Goal: Task Accomplishment & Management: Complete application form

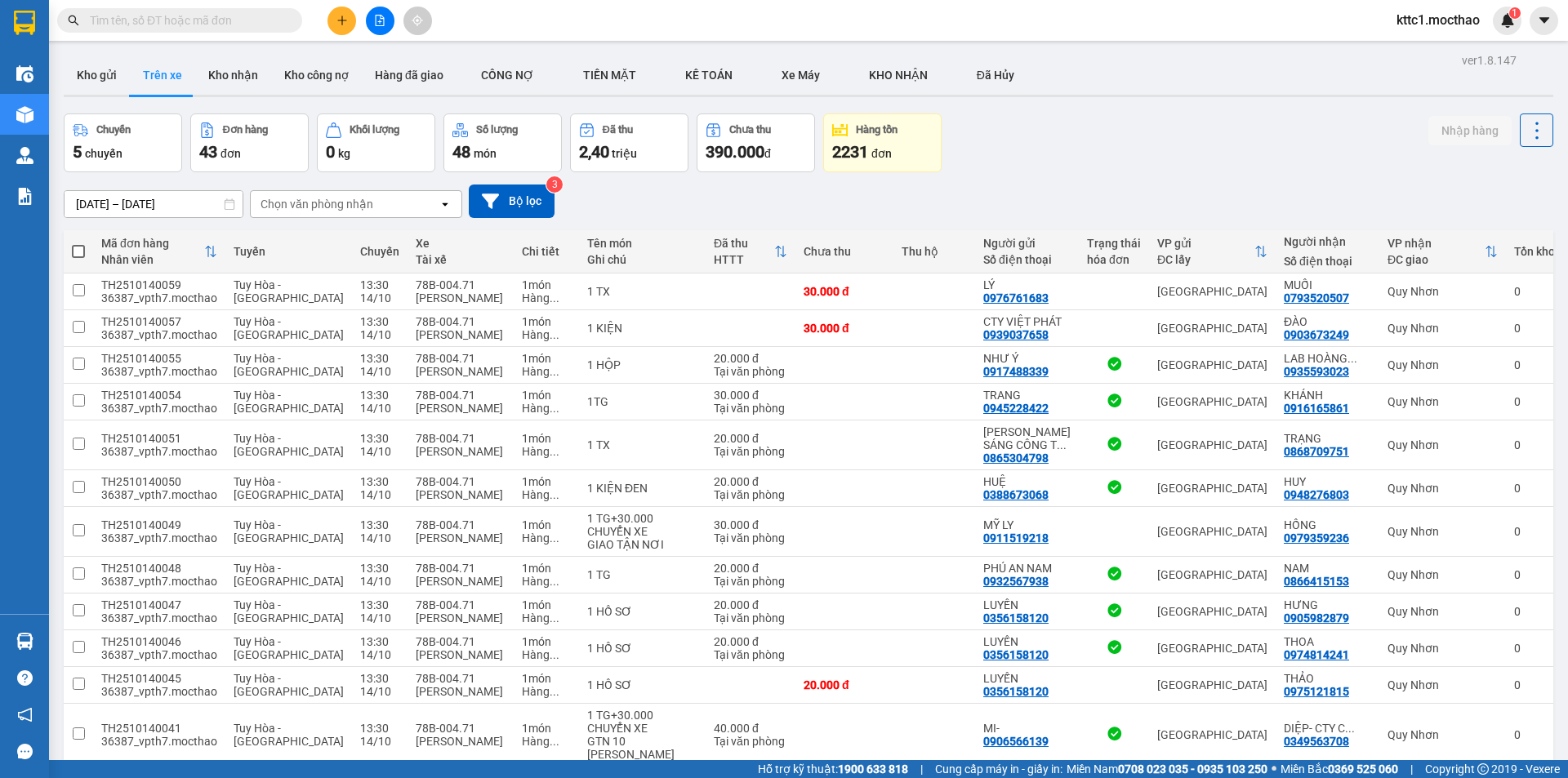
scroll to position [163, 0]
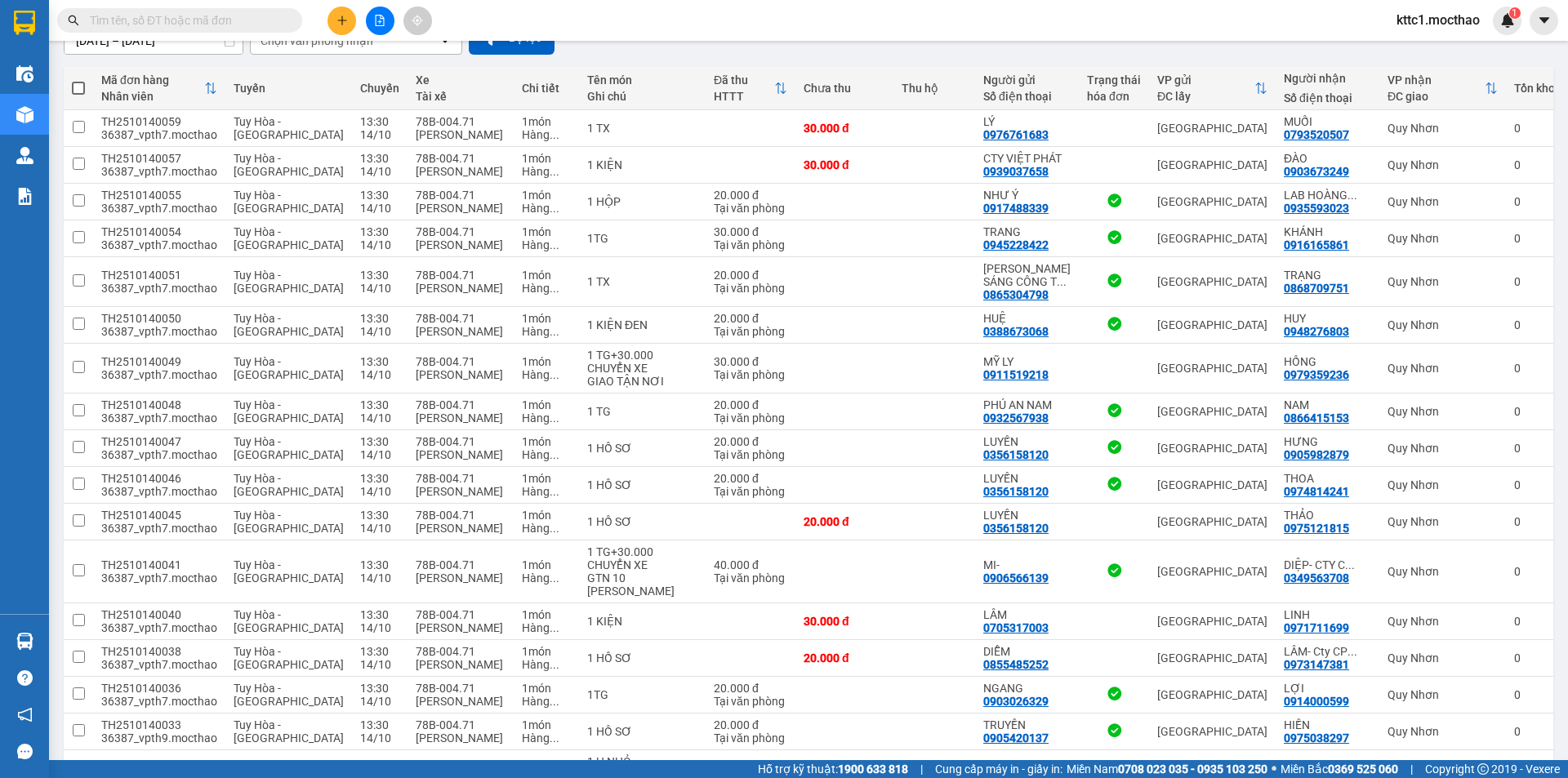
type input "d"
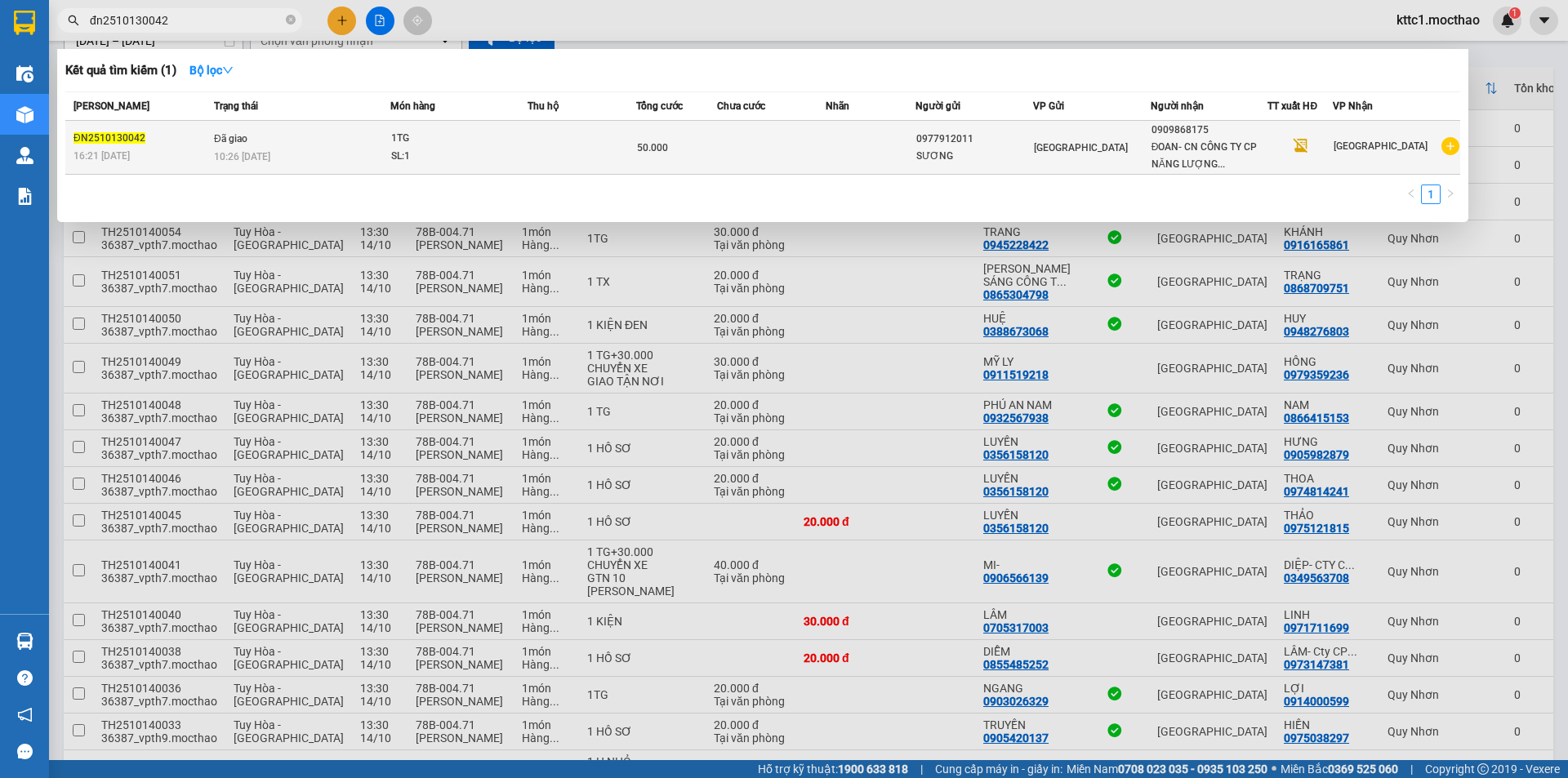
type input "đn2510130042"
click at [836, 145] on td at bounding box center [871, 148] width 90 height 54
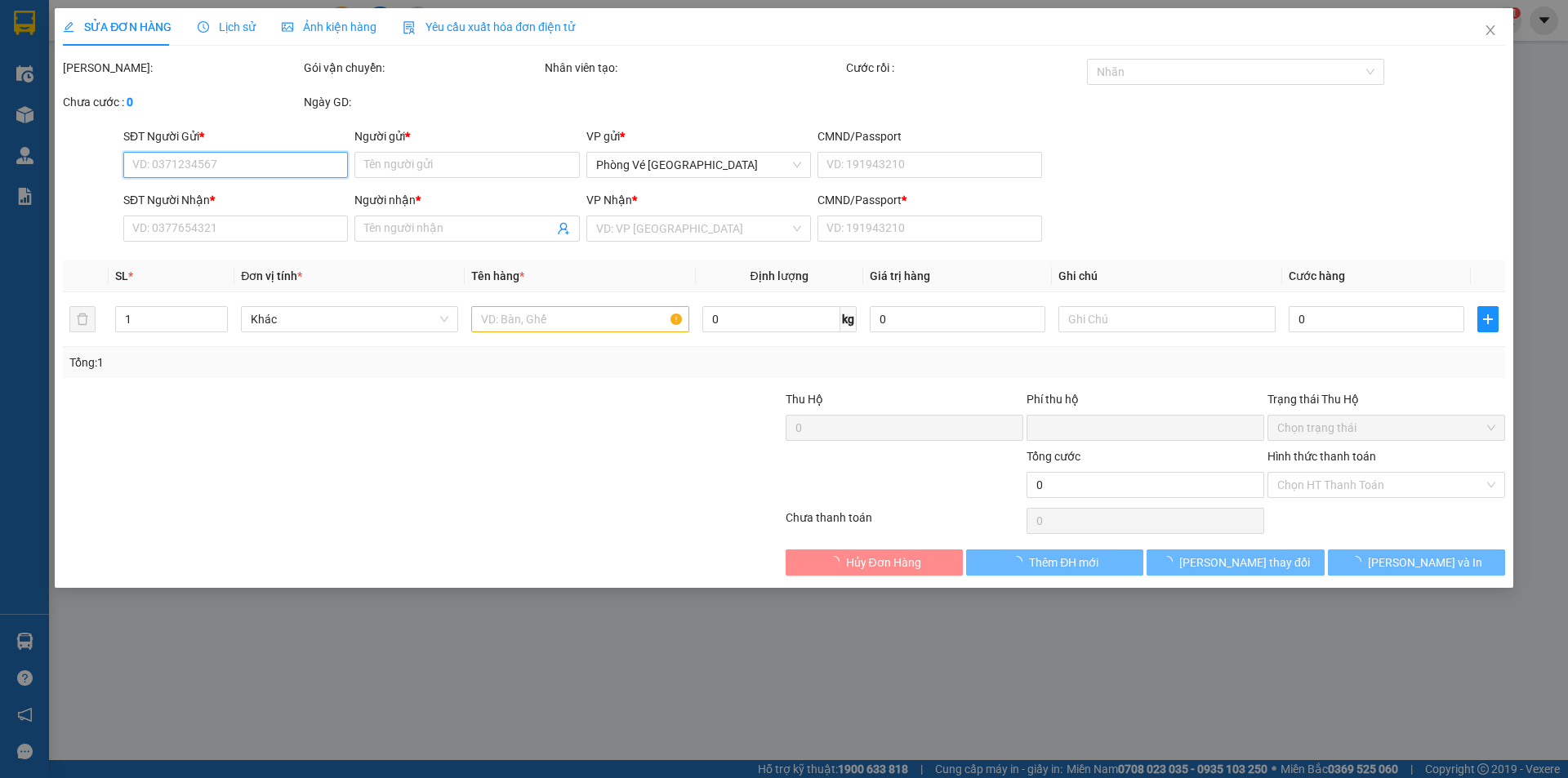
type input "0977912011"
type input "SƯƠNG"
type input "0909868175"
type input "ĐOAN- CN CÔNG TY CP NĂNG LƯỢNG VAN (XHĐ)"
type input "0"
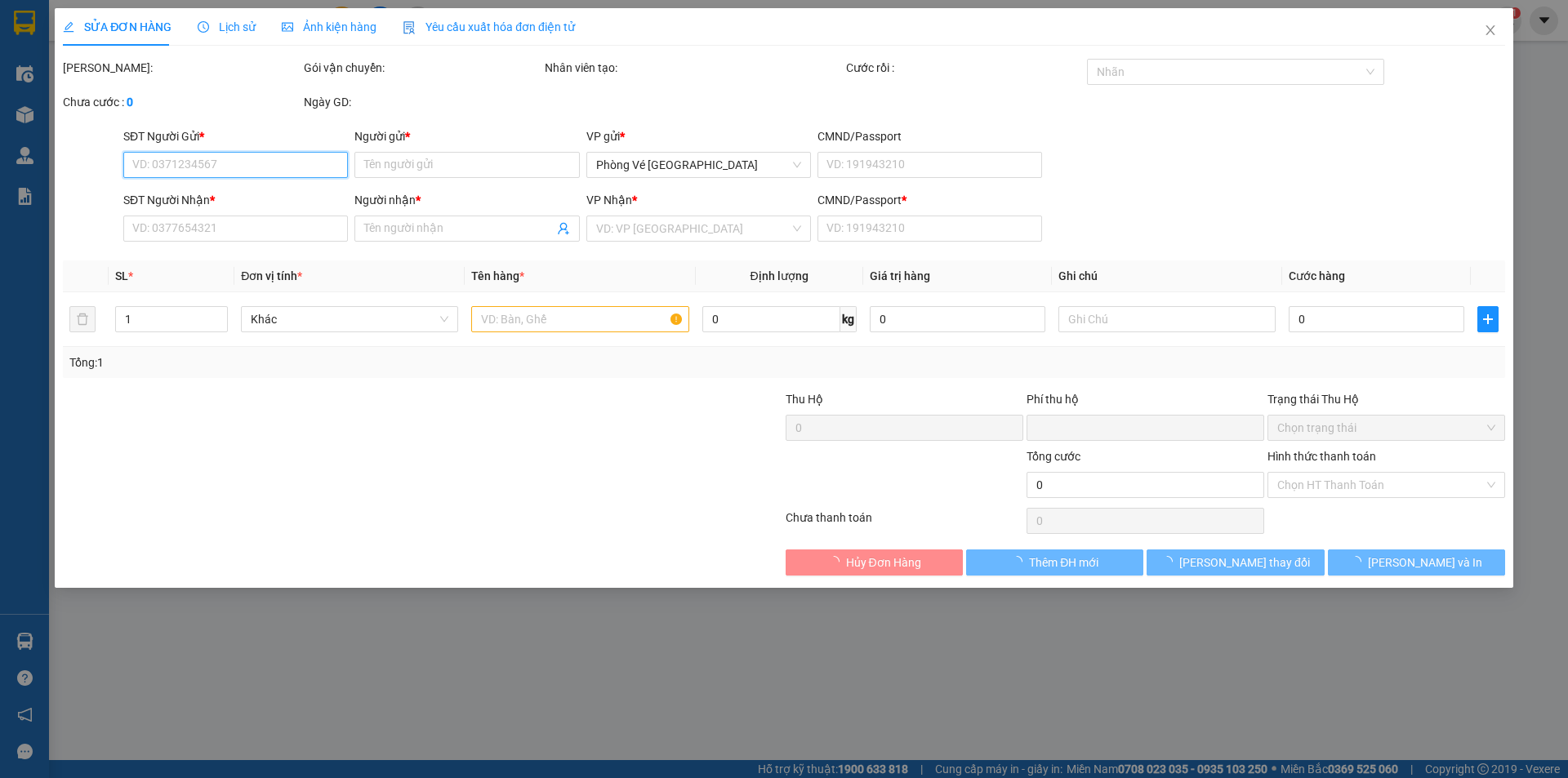
type input "0"
type input "50.000"
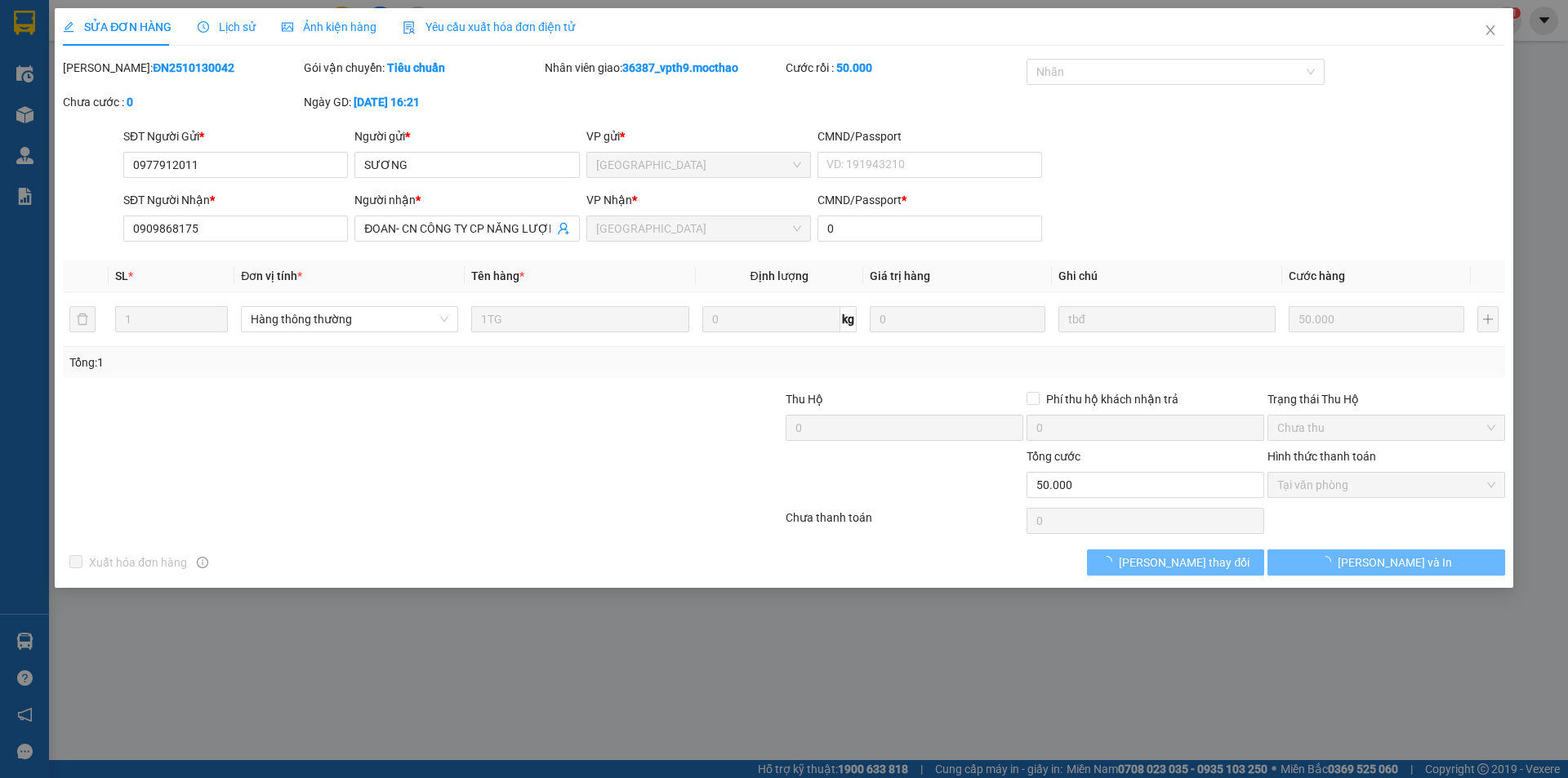
click at [456, 26] on span "Yêu cầu xuất hóa đơn điện tử" at bounding box center [488, 27] width 173 height 13
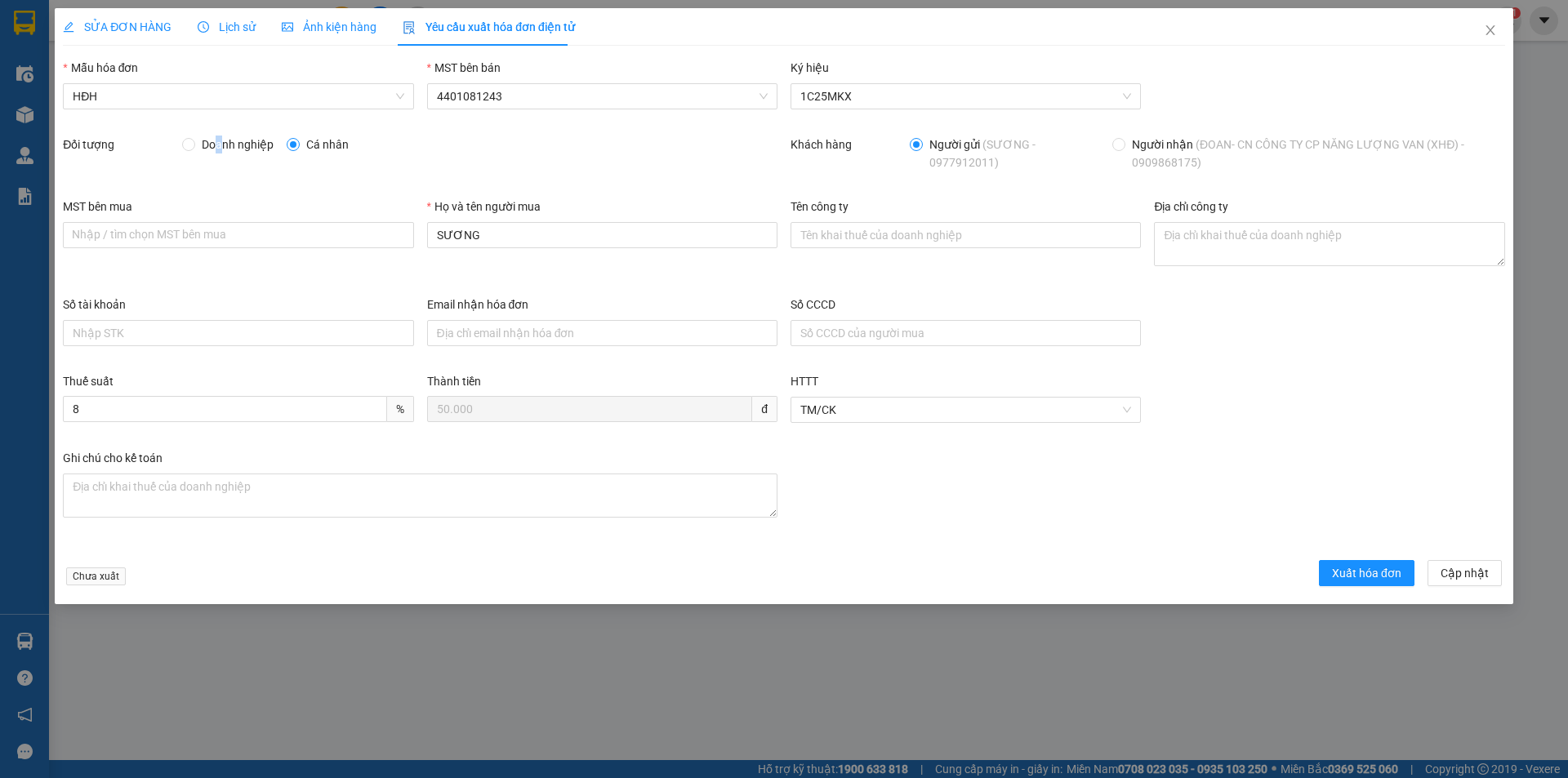
click at [221, 150] on span "Doanh nghiệp" at bounding box center [237, 144] width 85 height 18
click at [189, 141] on input "Doanh nghiệp" at bounding box center [187, 143] width 11 height 11
radio input "true"
radio input "false"
drag, startPoint x: 408, startPoint y: 221, endPoint x: 378, endPoint y: 221, distance: 30.0
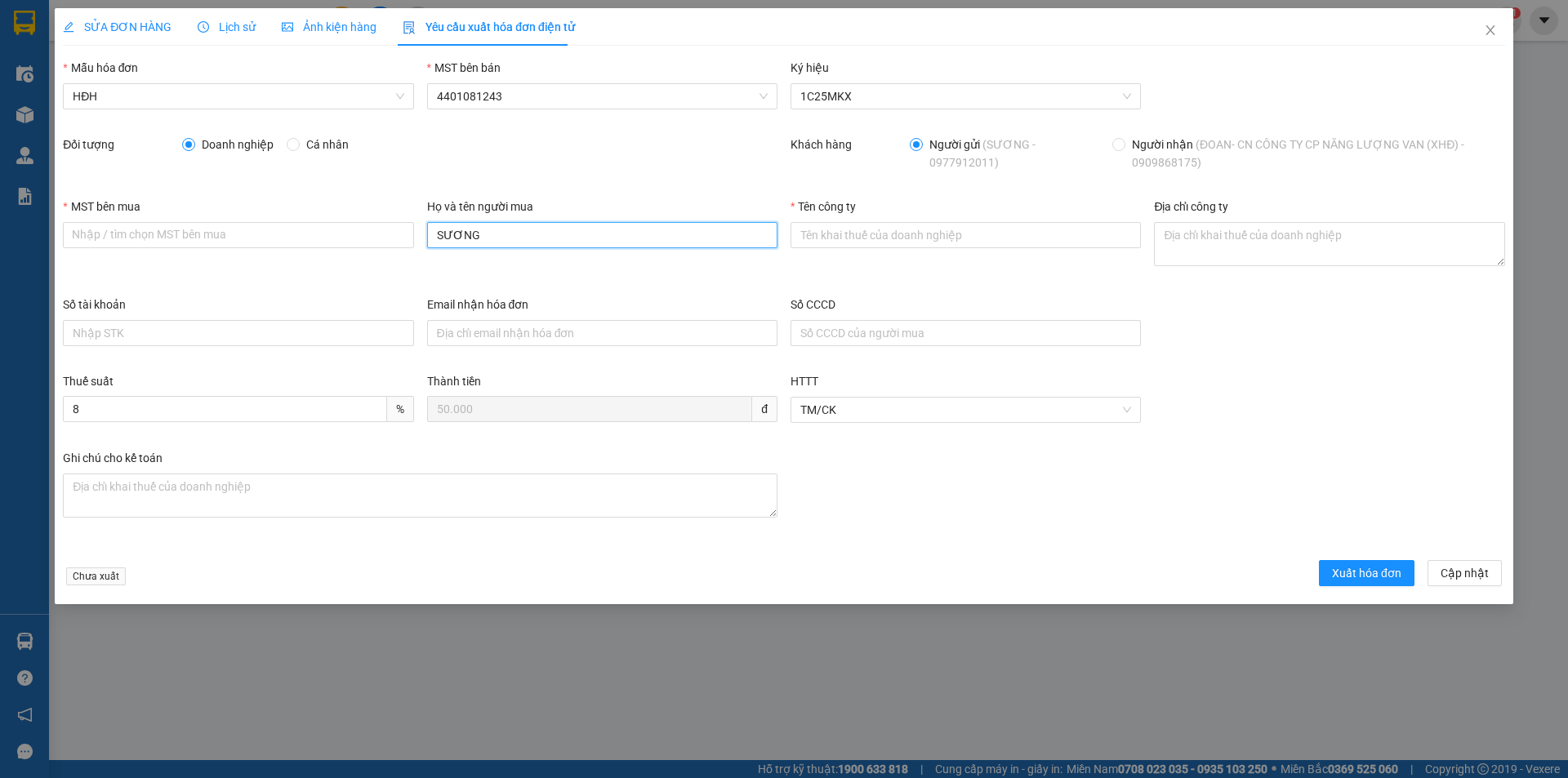
click at [378, 221] on div "MST bên mua Nhập / tìm chọn MST bên mua Họ và tên người mua SƯƠNG Tên công ty Đ…" at bounding box center [784, 246] width 1455 height 98
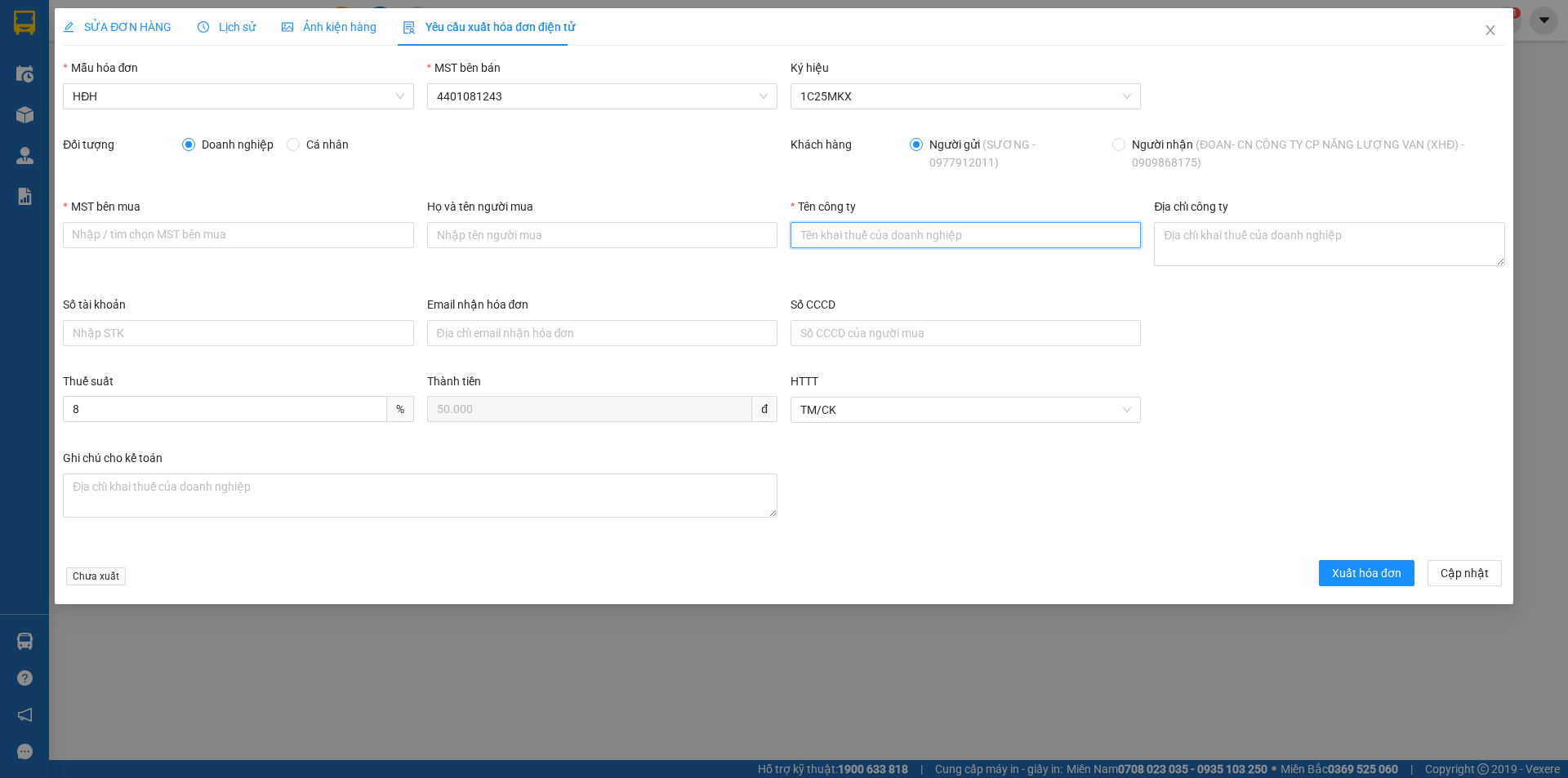
click at [923, 245] on input "Tên công ty" at bounding box center [965, 235] width 350 height 26
paste input "CHI NHÁNH CÔNG TY CỔ PHẦN NĂNG LƯỢNG VAN"
type input "CHI NHÁNH CÔNG TY CỔ PHẦN NĂNG LƯỢNG VAN"
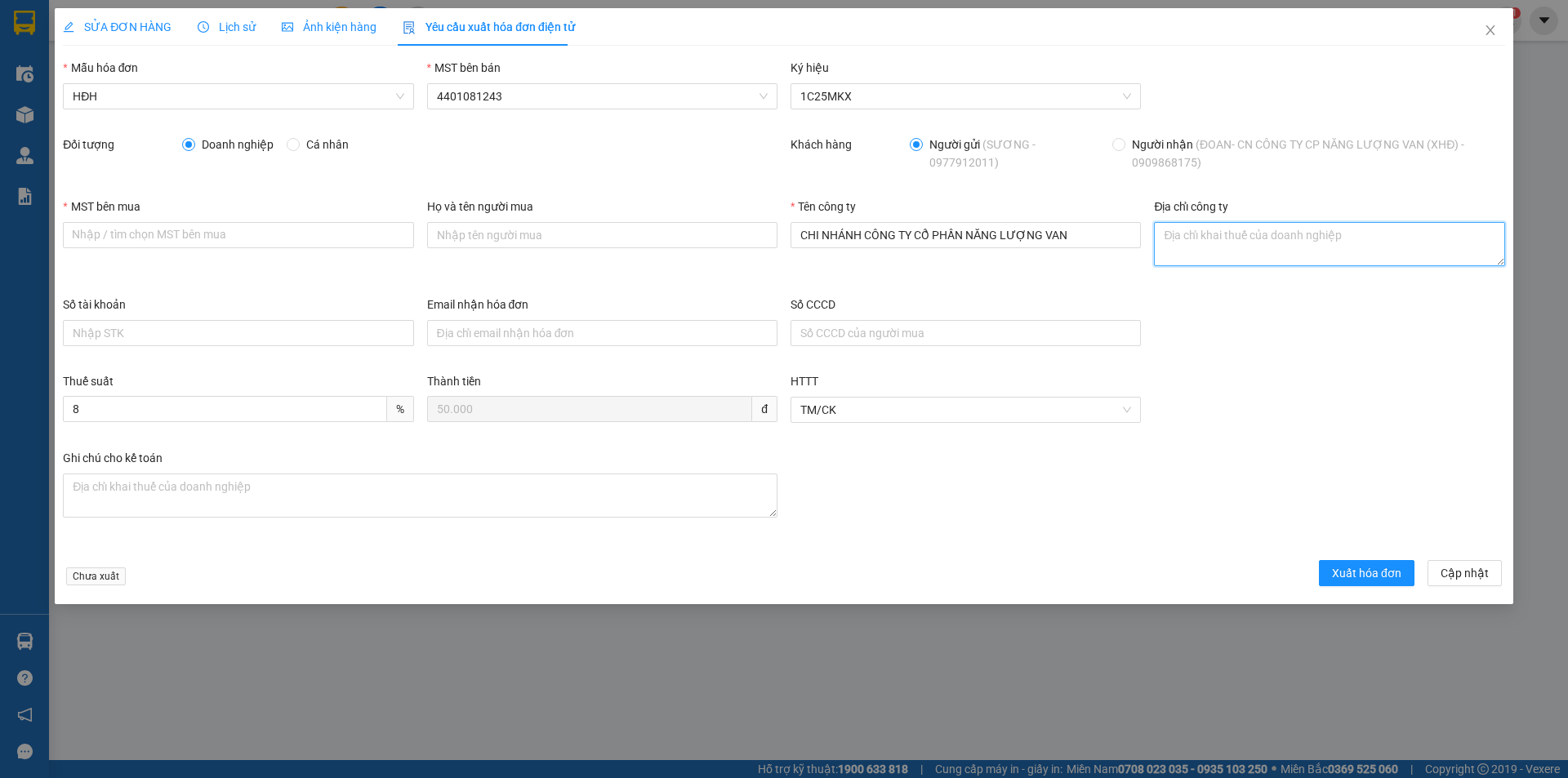
click at [1295, 249] on textarea "Địa chỉ công ty" at bounding box center [1328, 245] width 350 height 44
paste textarea "171 Hùng Vương, [GEOGRAPHIC_DATA], [GEOGRAPHIC_DATA], [GEOGRAPHIC_DATA]"
type textarea "171 Hùng Vương, [GEOGRAPHIC_DATA], [GEOGRAPHIC_DATA], [GEOGRAPHIC_DATA]"
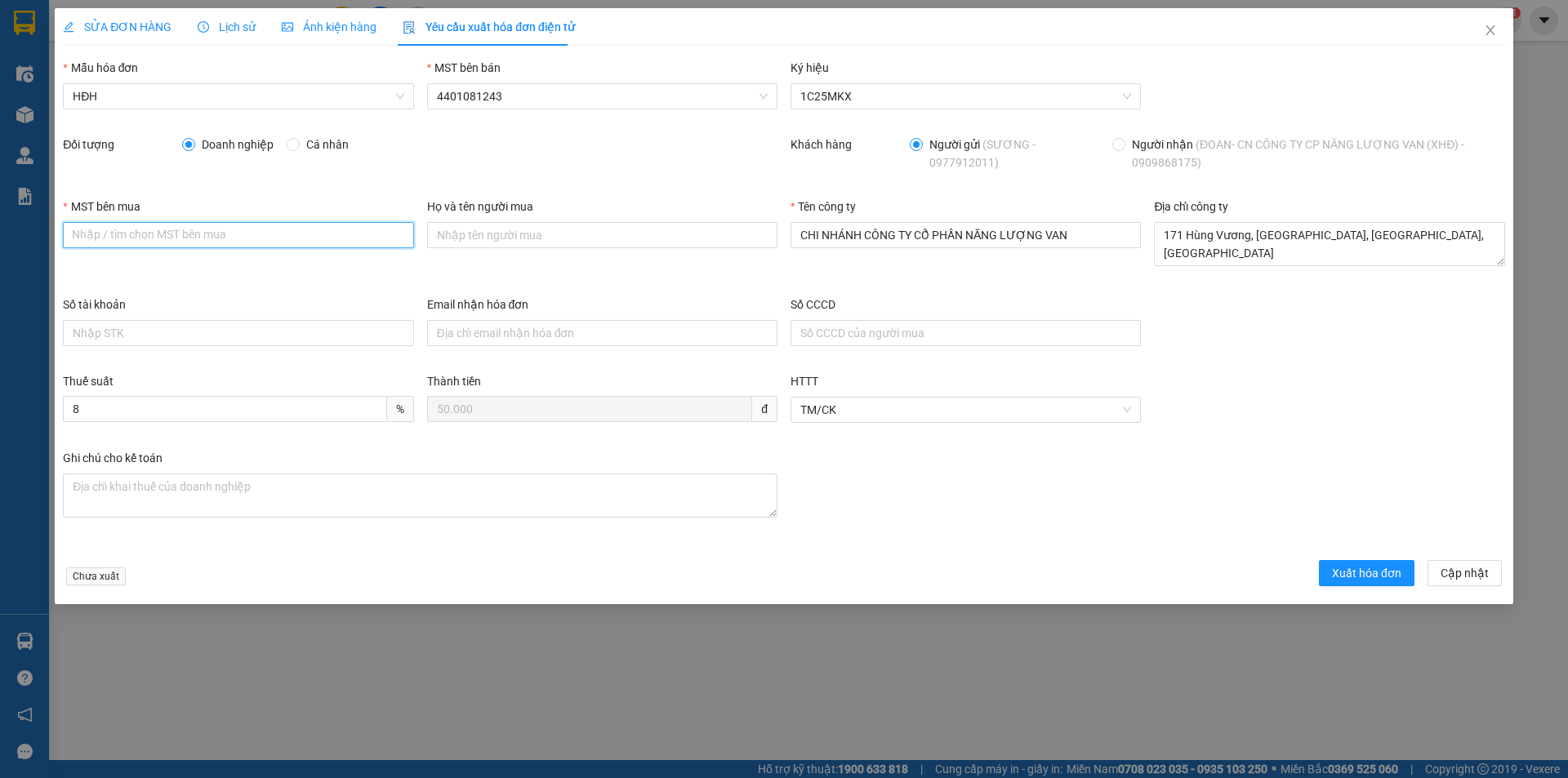
click at [265, 233] on input "MST bên mua" at bounding box center [237, 235] width 350 height 26
paste input "0318051454-001"
type input "0318051454-001"
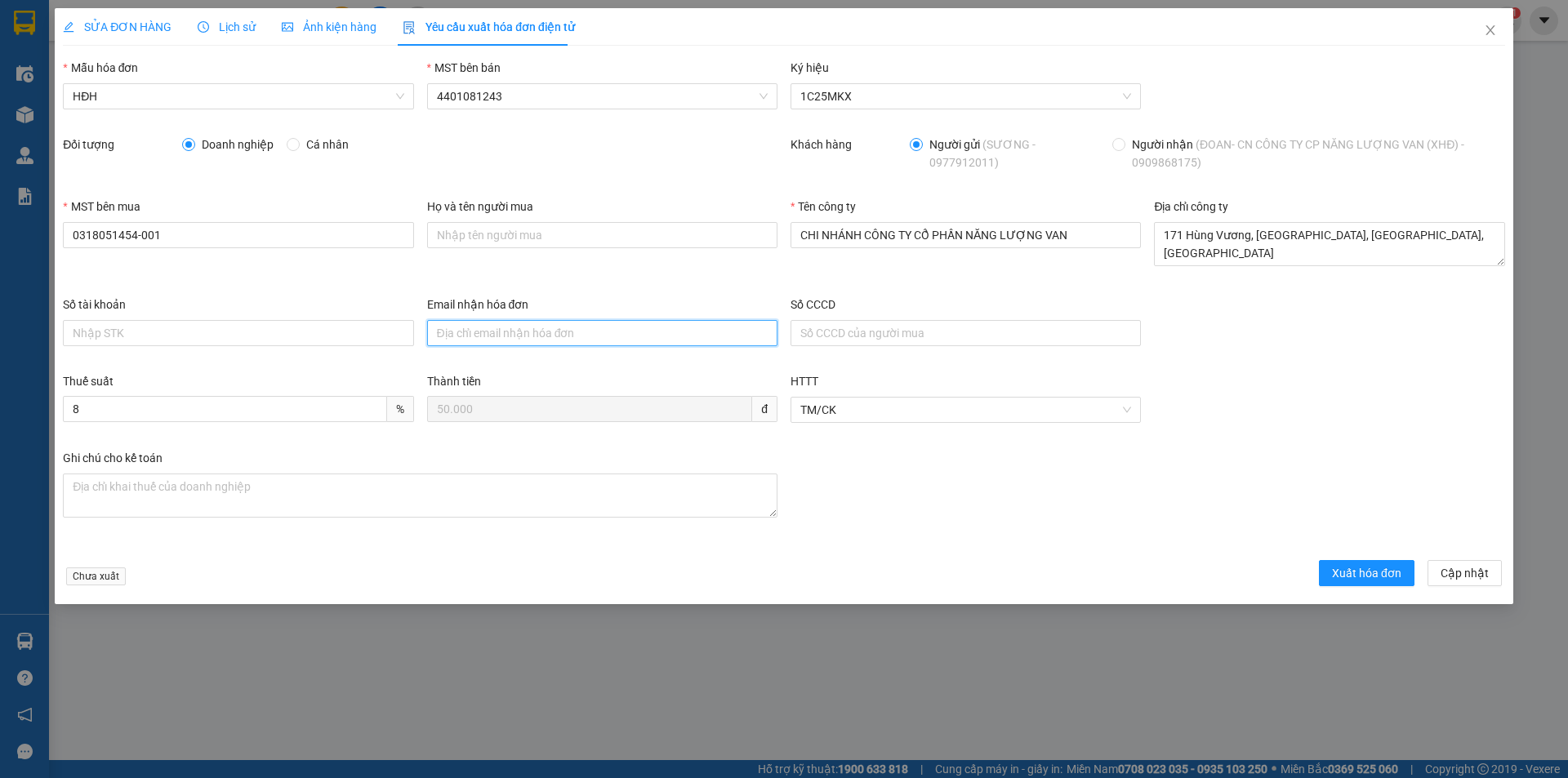
click at [568, 329] on input "Email nhận hóa đơn" at bounding box center [601, 333] width 350 height 26
paste input "[EMAIL_ADDRESS][DOMAIN_NAME]"
type input "[EMAIL_ADDRESS][DOMAIN_NAME]"
click at [1397, 573] on span "Xuất hóa đơn" at bounding box center [1366, 572] width 69 height 18
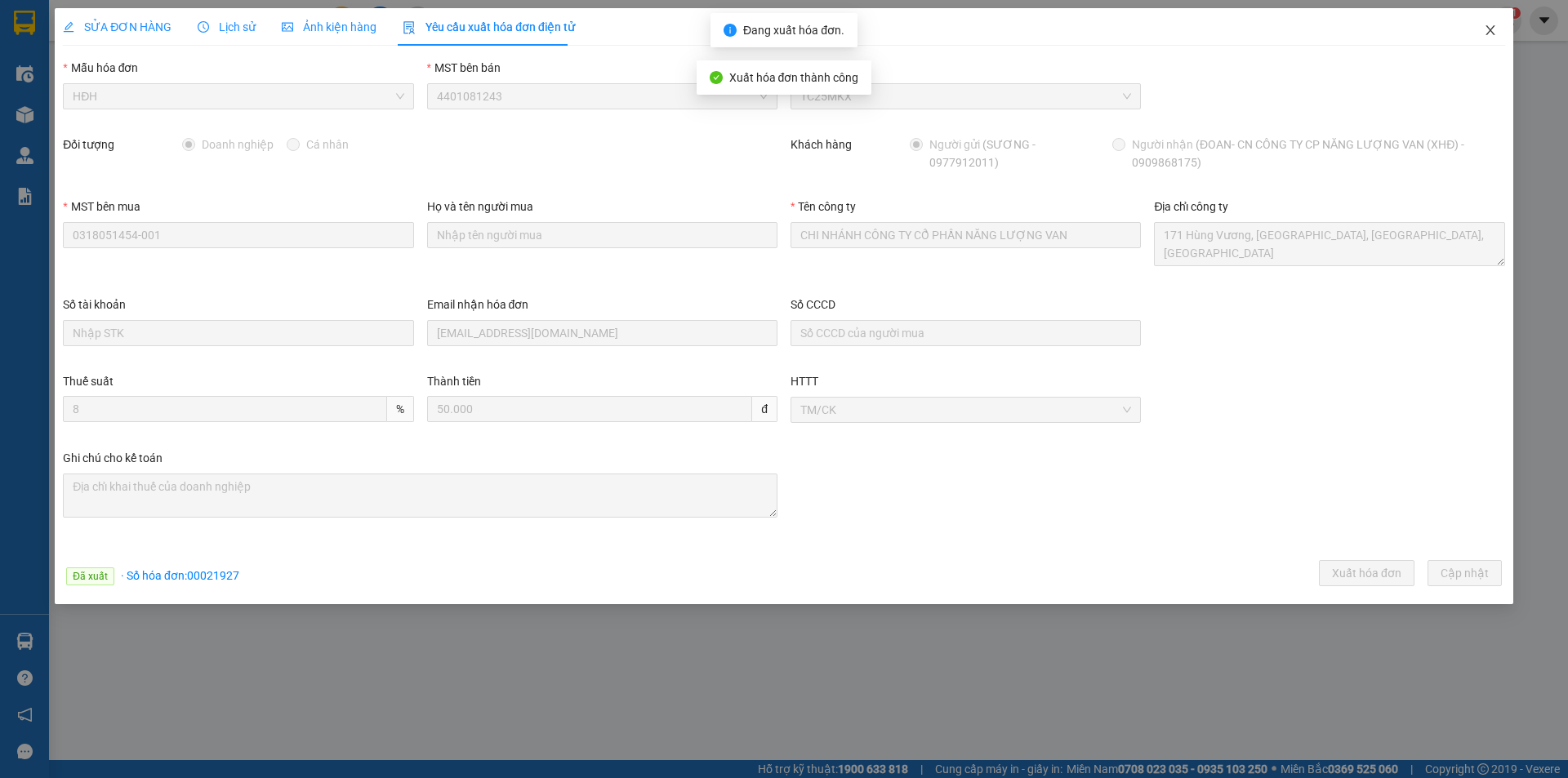
click at [1490, 30] on icon "close" at bounding box center [1490, 30] width 13 height 13
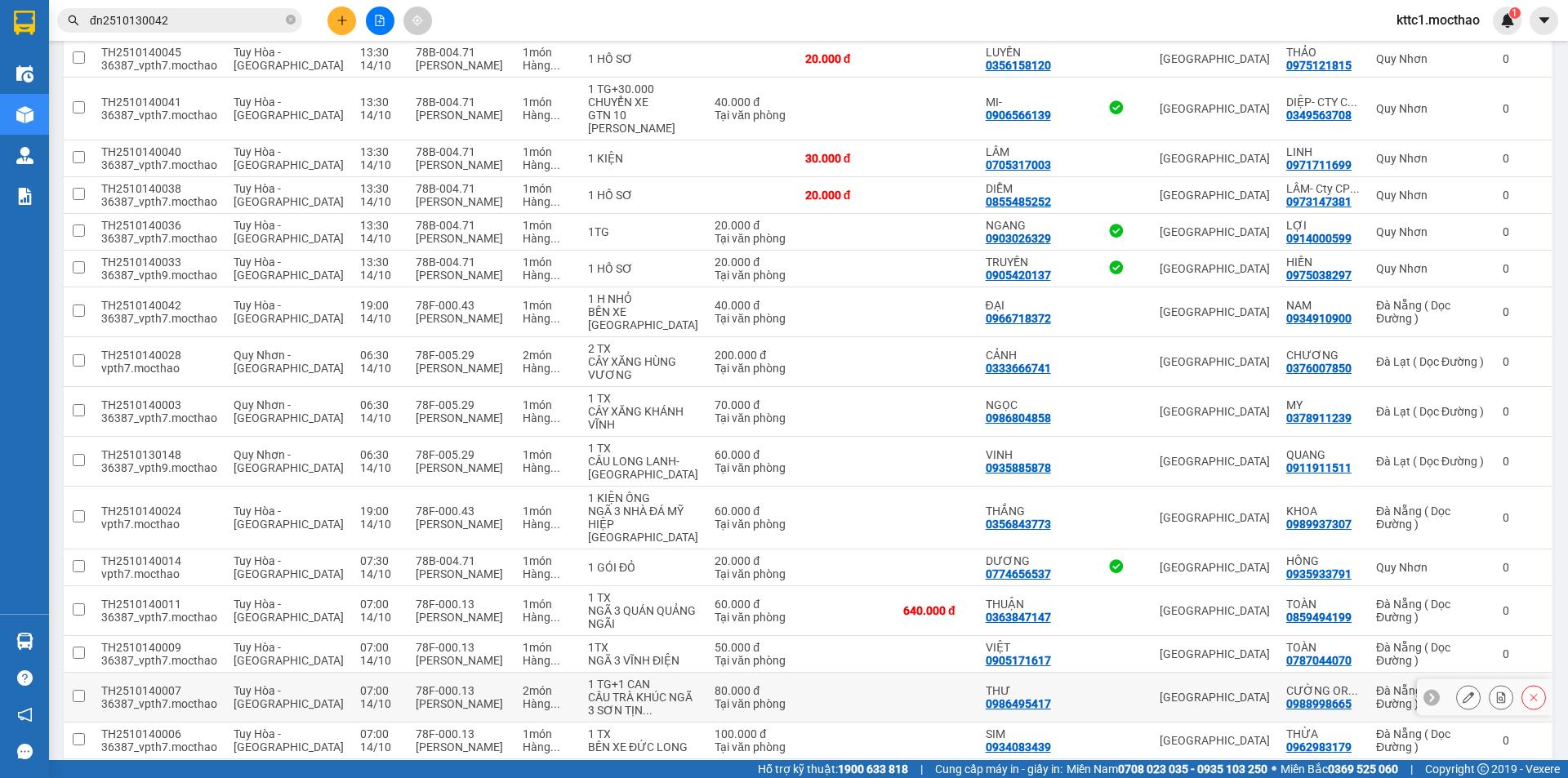
scroll to position [735, 0]
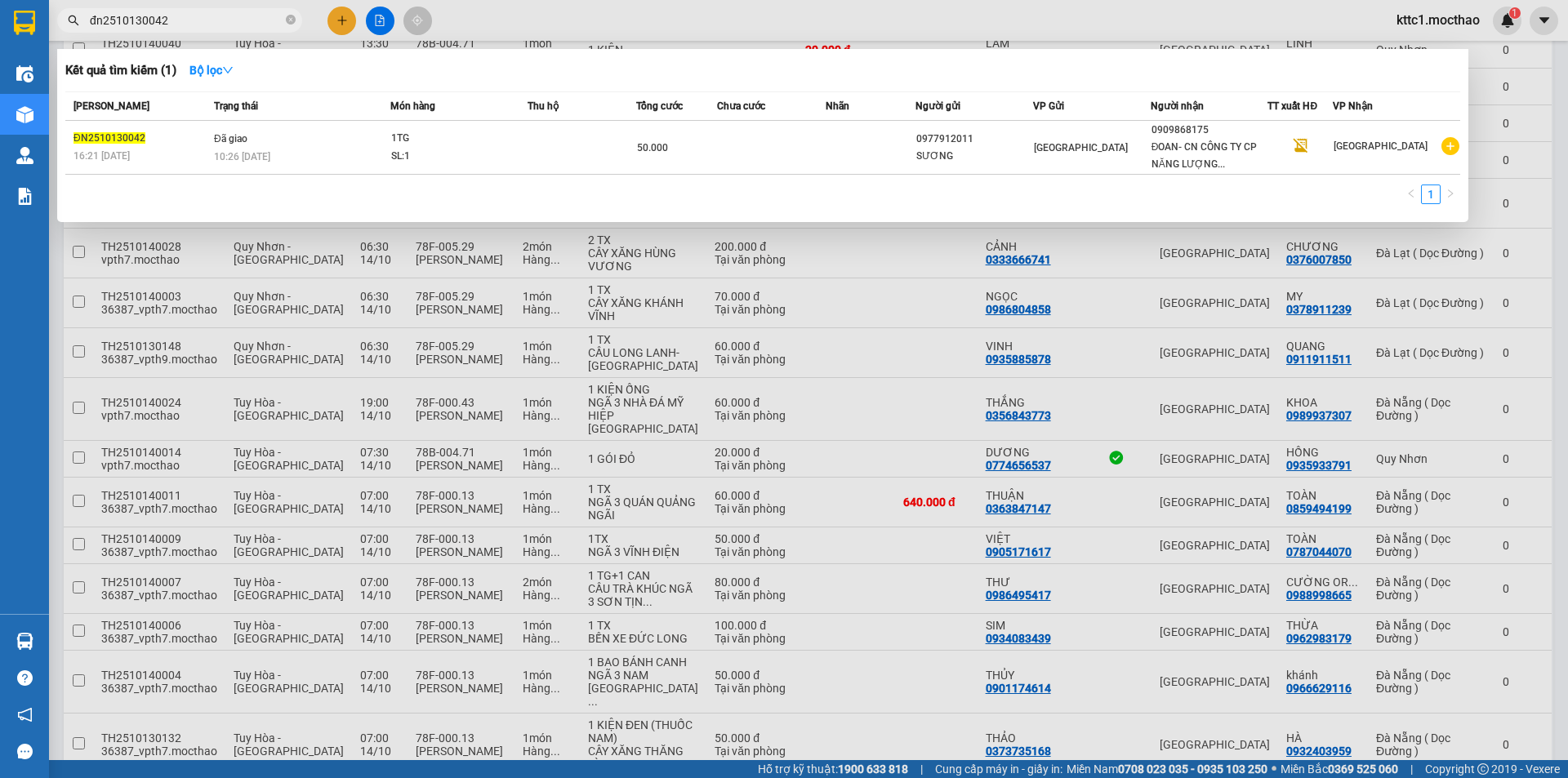
drag, startPoint x: 183, startPoint y: 16, endPoint x: 83, endPoint y: 19, distance: 100.0
click at [83, 19] on span "đn2510130042" at bounding box center [179, 20] width 245 height 25
paste input "0935568539"
type input "0935568539"
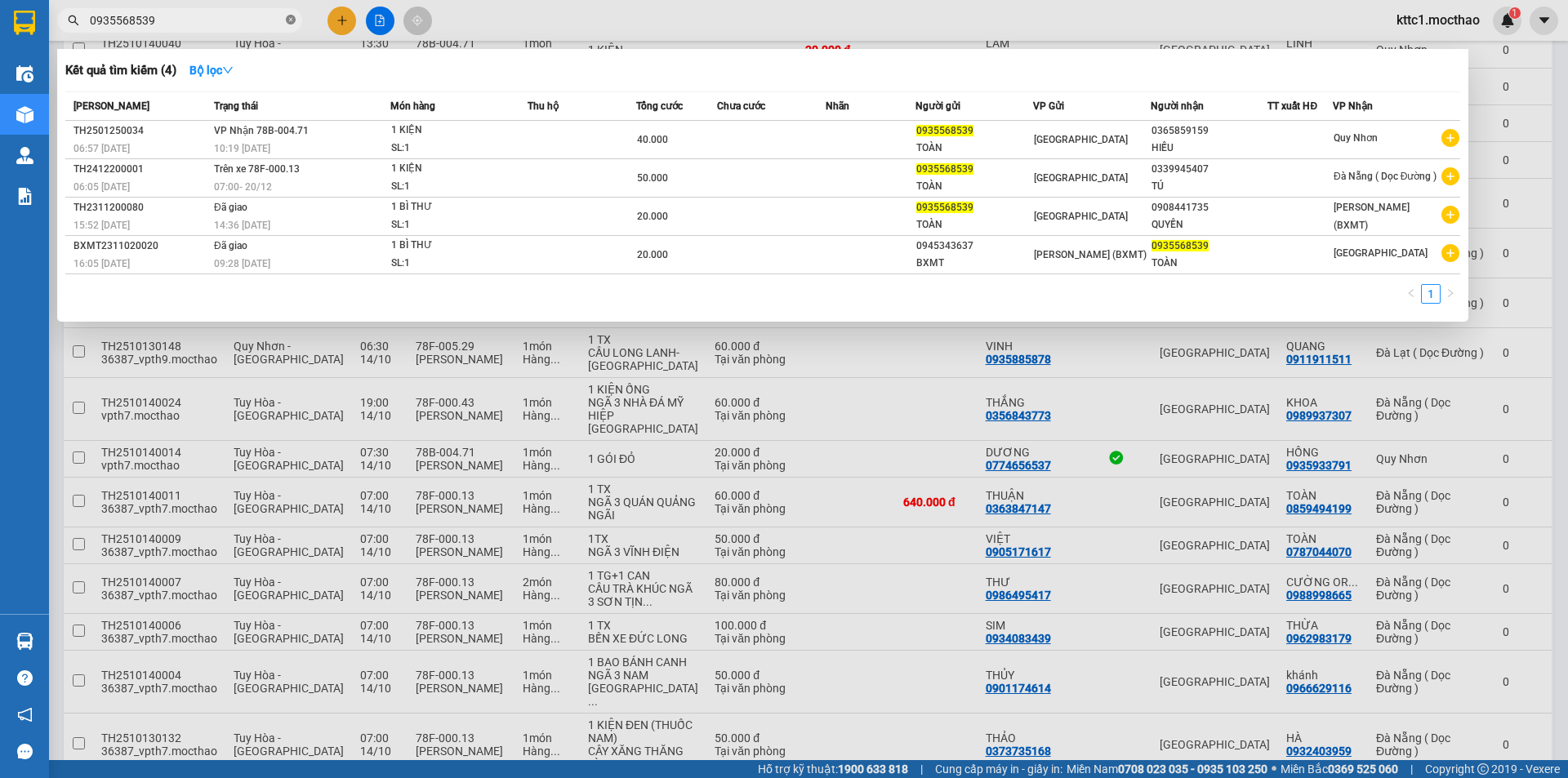
click at [292, 18] on icon "close-circle" at bounding box center [290, 19] width 10 height 10
